Goal: Information Seeking & Learning: Learn about a topic

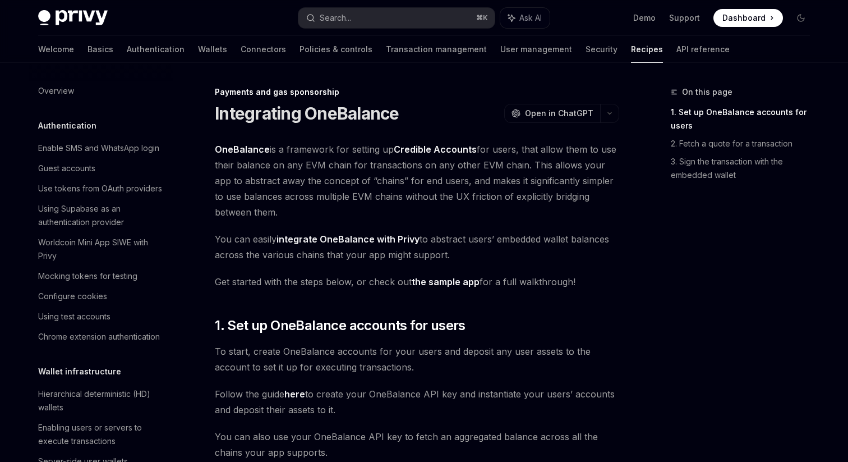
scroll to position [865, 0]
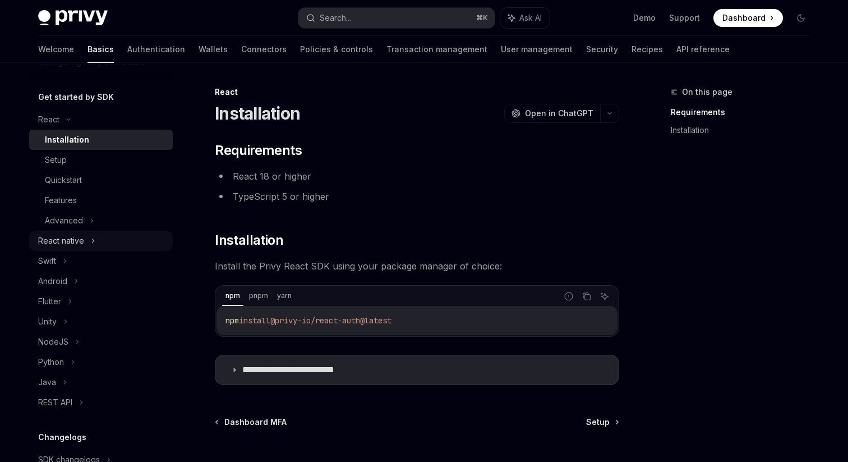
scroll to position [109, 0]
click at [105, 242] on div "React native" at bounding box center [101, 239] width 144 height 20
type textarea "*"
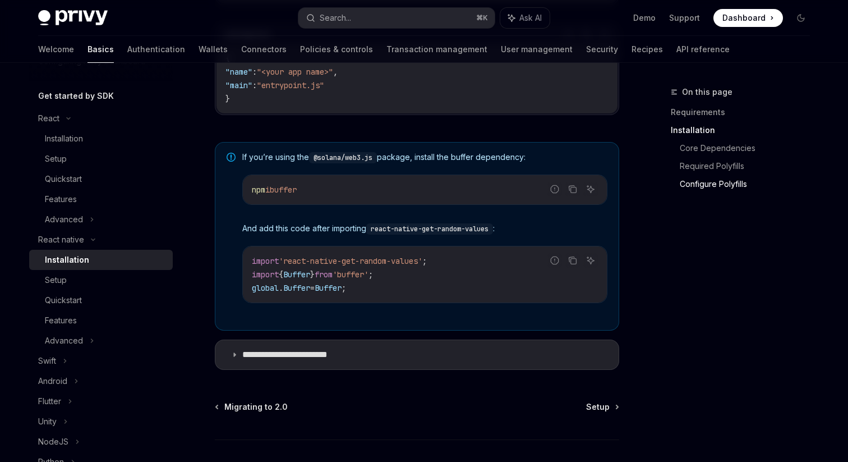
scroll to position [860, 0]
